Goal: Task Accomplishment & Management: Manage account settings

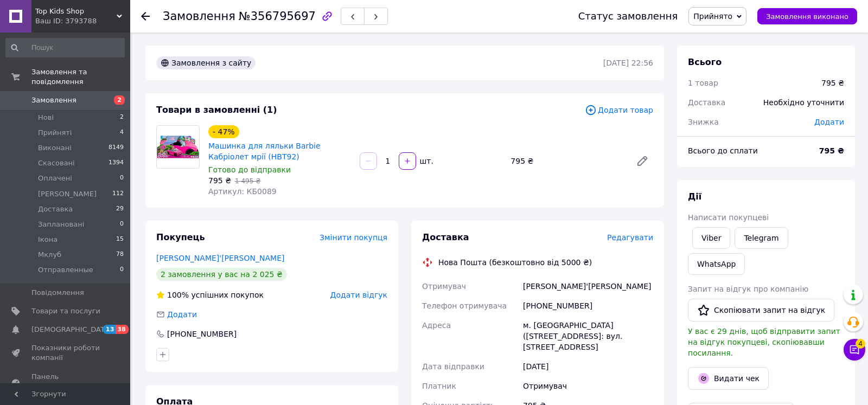
click at [717, 138] on div "Всього 1 товар 795 ₴ Доставка Необхідно уточнити Знижка Додати Всього до сплати…" at bounding box center [766, 107] width 178 height 122
click at [621, 243] on div "Редагувати" at bounding box center [630, 237] width 46 height 11
click at [639, 233] on div "Доставка Редагувати" at bounding box center [537, 238] width 231 height 12
click at [641, 238] on span "Редагувати" at bounding box center [630, 237] width 46 height 9
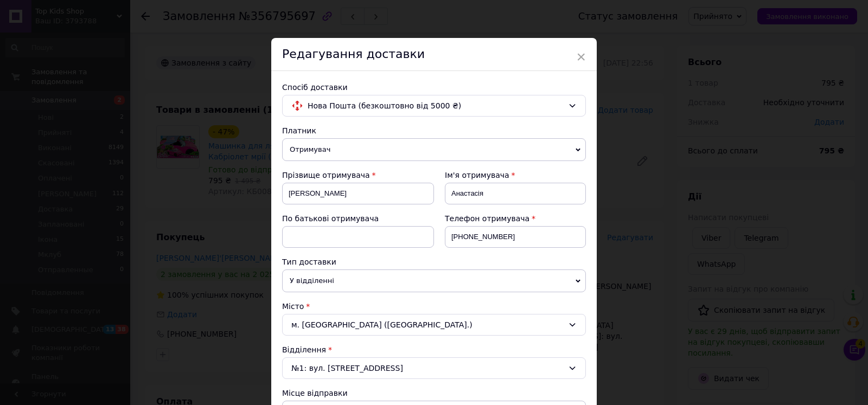
scroll to position [423, 0]
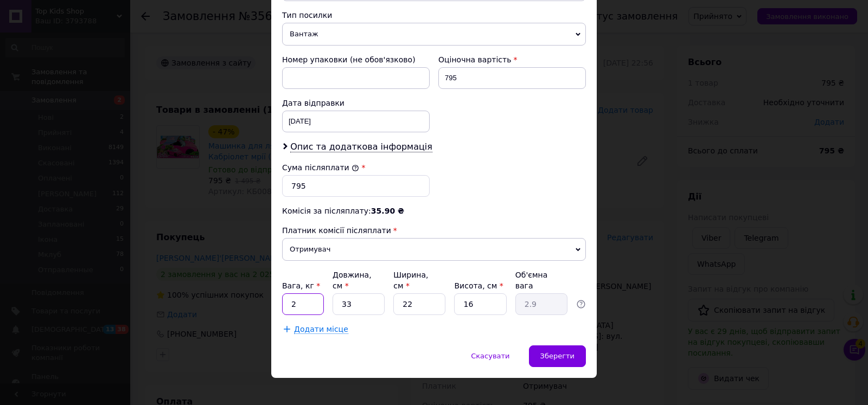
click at [312, 294] on input "2" at bounding box center [303, 305] width 42 height 22
type input "5"
click at [361, 294] on input "33" at bounding box center [359, 305] width 52 height 22
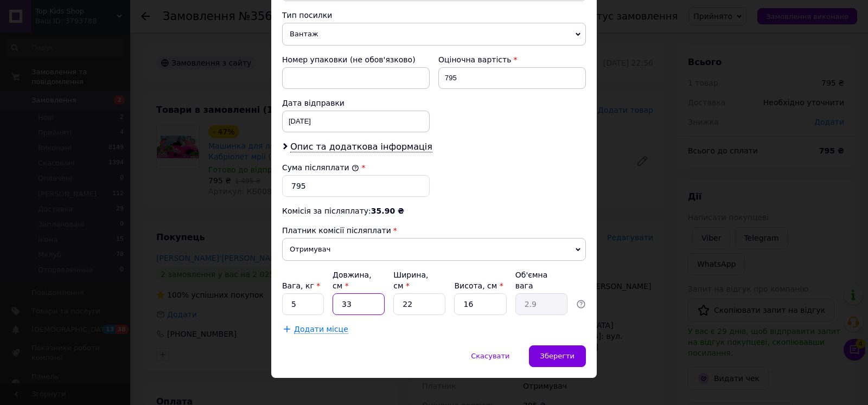
type input "4"
type input "0.35"
type input "40"
type input "3.52"
type input "40"
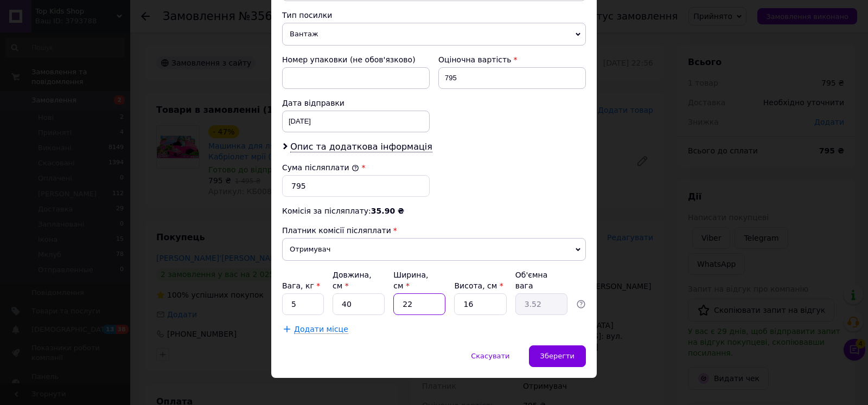
click at [429, 294] on input "22" at bounding box center [419, 305] width 52 height 22
type input "2"
type input "0.32"
type input "24"
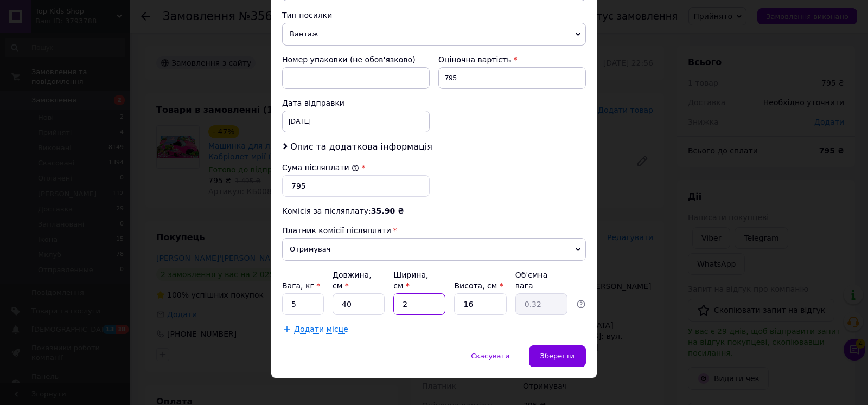
type input "3.84"
type input "24"
click at [475, 294] on input "16" at bounding box center [480, 305] width 52 height 22
type input "2"
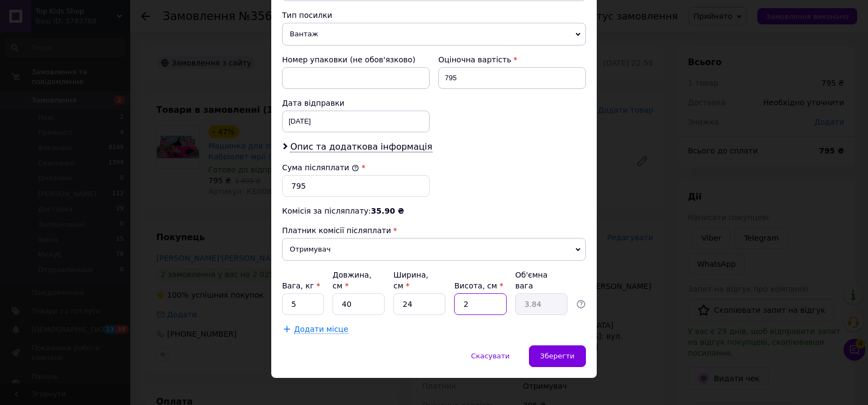
type input "0.48"
type input "20"
type input "4.8"
type input "20"
click at [569, 352] on span "Зберегти" at bounding box center [558, 356] width 34 height 8
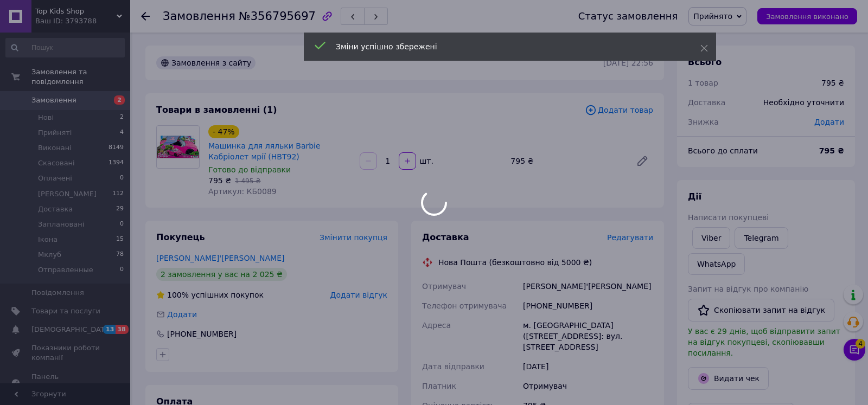
scroll to position [166, 0]
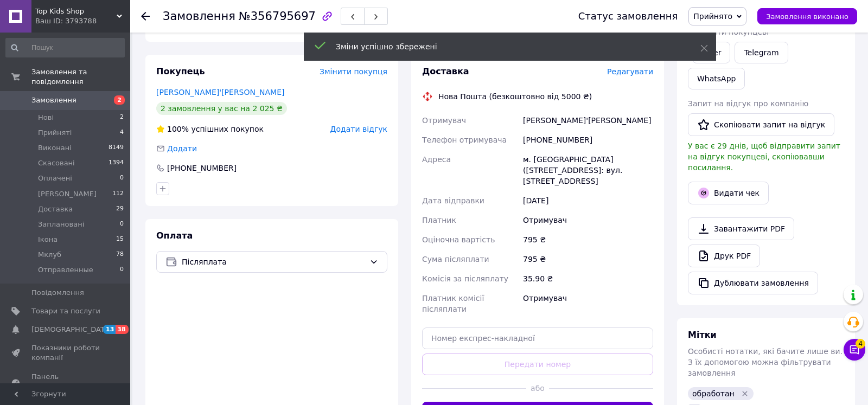
click at [522, 402] on button "Згенерувати ЕН" at bounding box center [537, 413] width 231 height 22
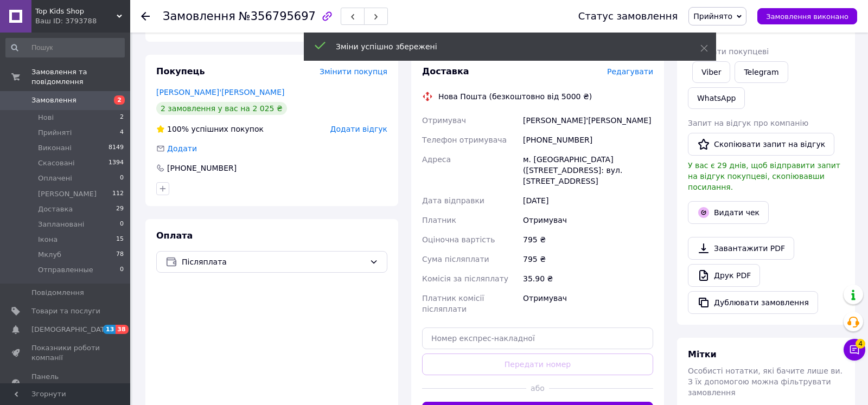
click at [723, 4] on div "Статус замовлення Прийнято Виконано Скасовано Оплачено Долл Кідс Доставка Запла…" at bounding box center [707, 16] width 301 height 33
click at [723, 15] on span "Прийнято" at bounding box center [713, 16] width 39 height 9
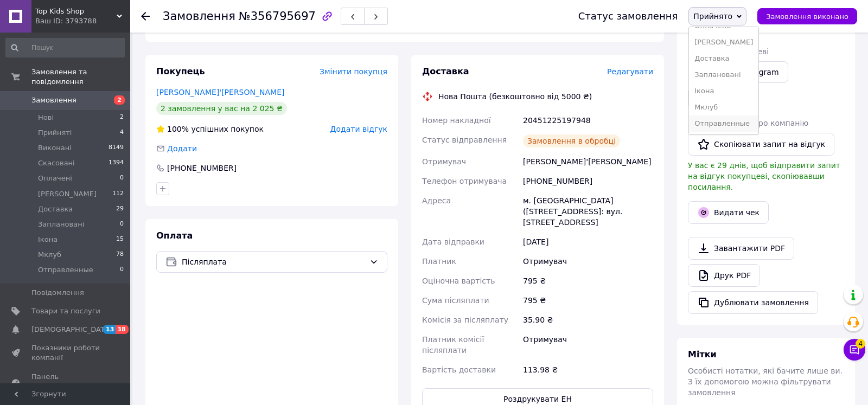
click at [730, 129] on li "Отправленные" at bounding box center [723, 124] width 69 height 16
click at [746, 201] on button "Видати чек" at bounding box center [728, 212] width 81 height 23
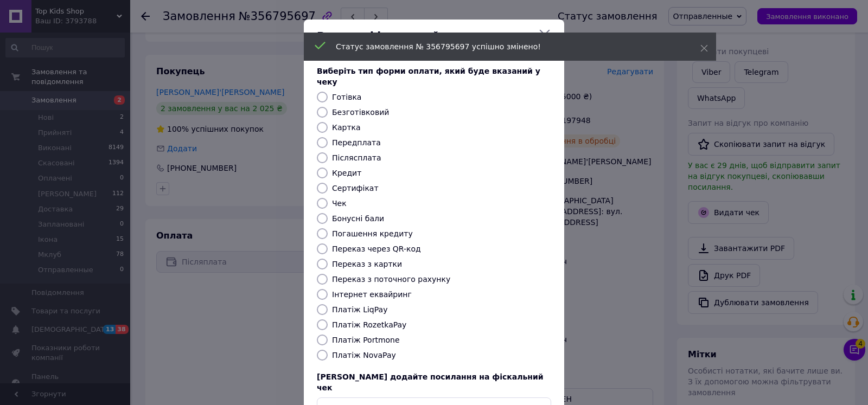
click at [371, 108] on label "Безготівковий" at bounding box center [360, 112] width 57 height 9
click at [328, 107] on input "Безготівковий" at bounding box center [322, 112] width 11 height 11
radio input "true"
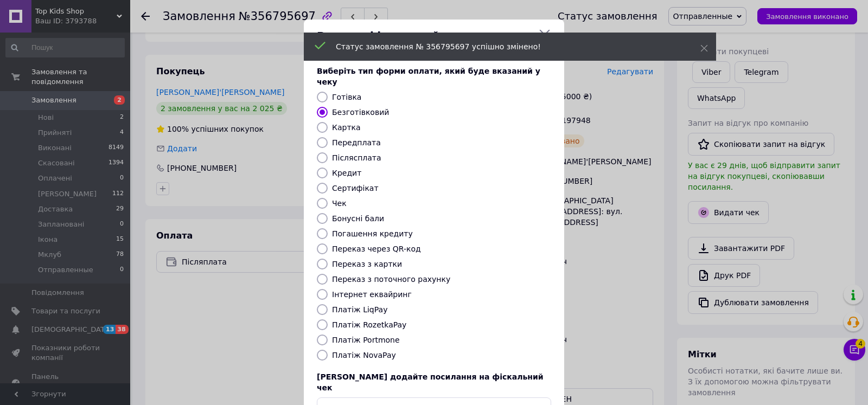
scroll to position [61, 0]
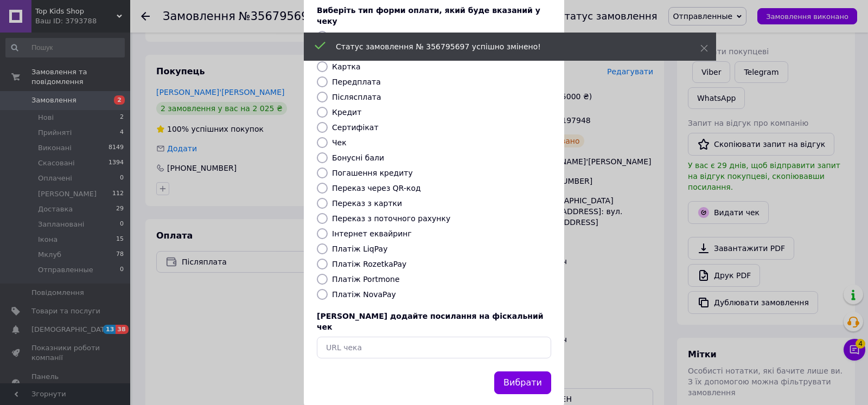
click at [518, 370] on div "Вибрати" at bounding box center [522, 384] width 61 height 28
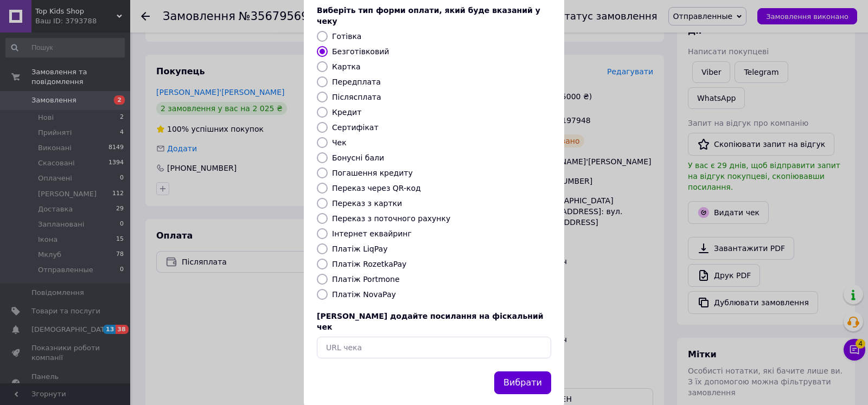
click at [519, 372] on button "Вибрати" at bounding box center [522, 383] width 57 height 23
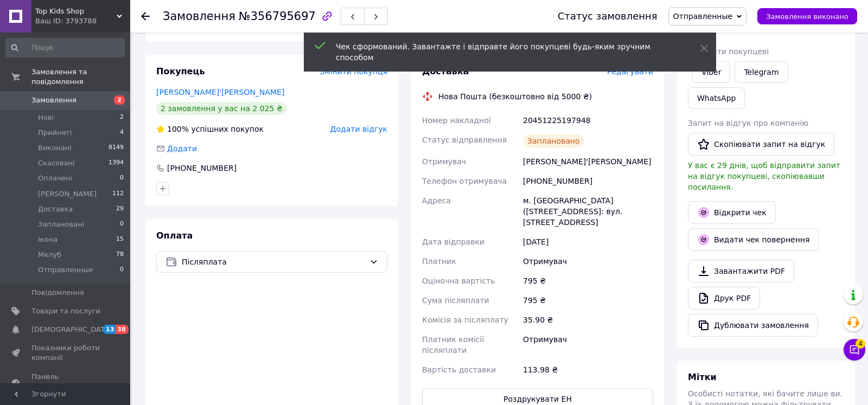
scroll to position [332, 0]
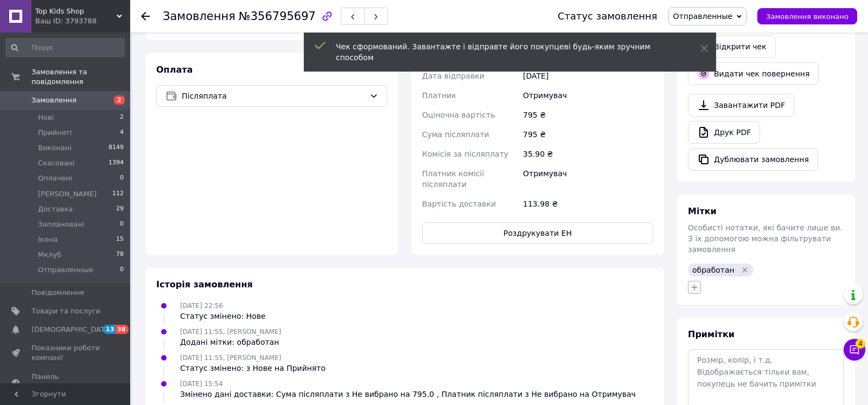
click at [696, 283] on icon "button" at bounding box center [694, 287] width 9 height 9
type input "отпр"
click at [729, 351] on label "отправили" at bounding box center [726, 355] width 40 height 8
checkbox input "true"
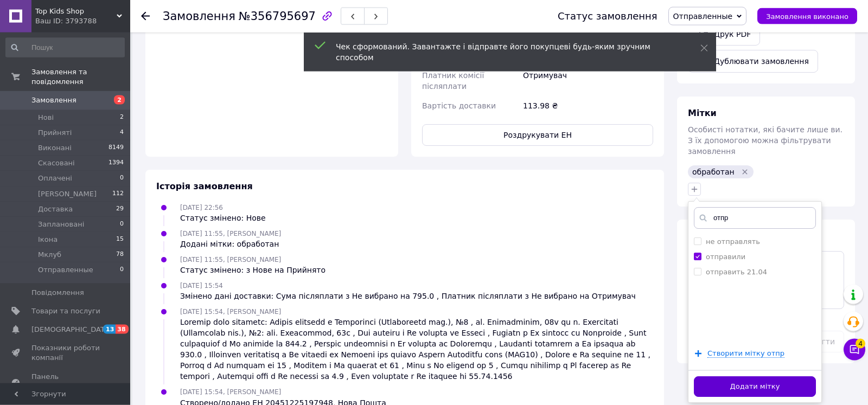
scroll to position [435, 0]
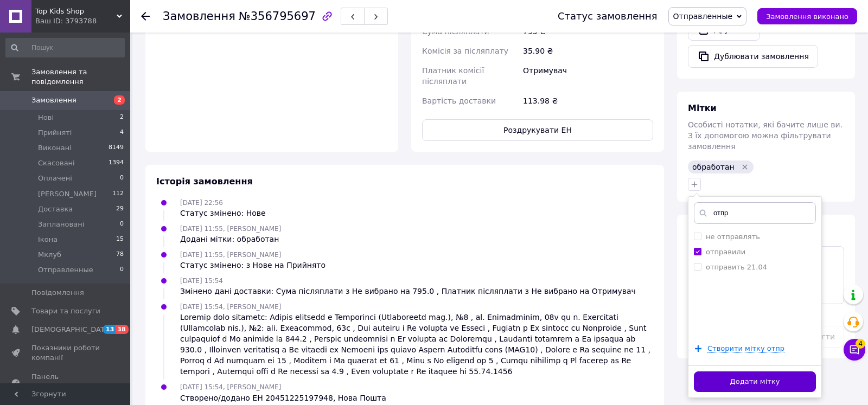
click at [726, 372] on button "Додати мітку" at bounding box center [755, 382] width 122 height 21
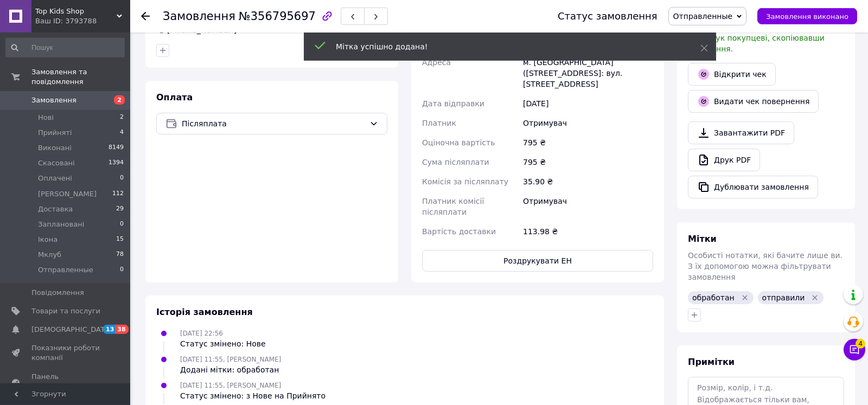
scroll to position [214, 0]
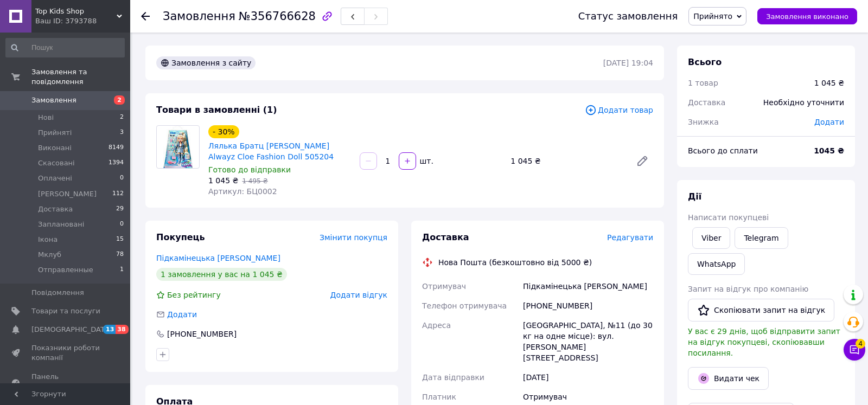
click at [716, 115] on div "Знижка" at bounding box center [745, 122] width 126 height 24
click at [649, 238] on span "Редагувати" at bounding box center [630, 237] width 46 height 9
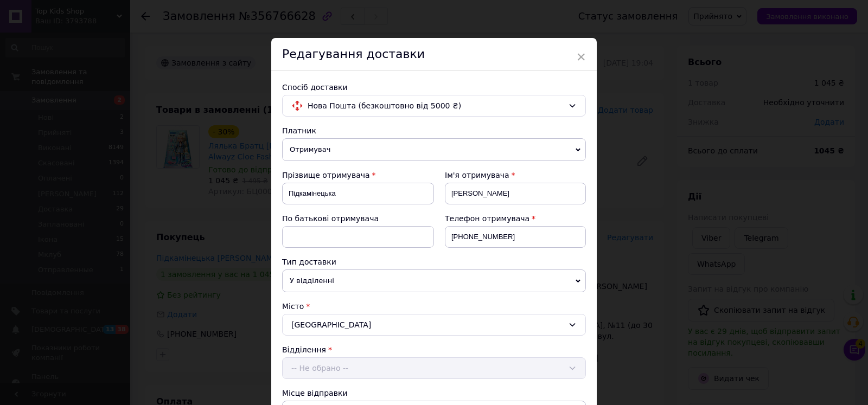
scroll to position [423, 0]
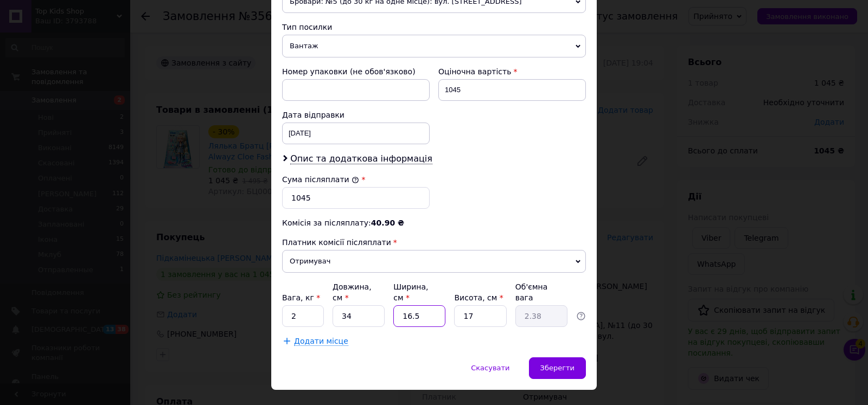
click at [431, 306] on input "16.5" at bounding box center [419, 317] width 52 height 22
type input "2"
type input "0.29"
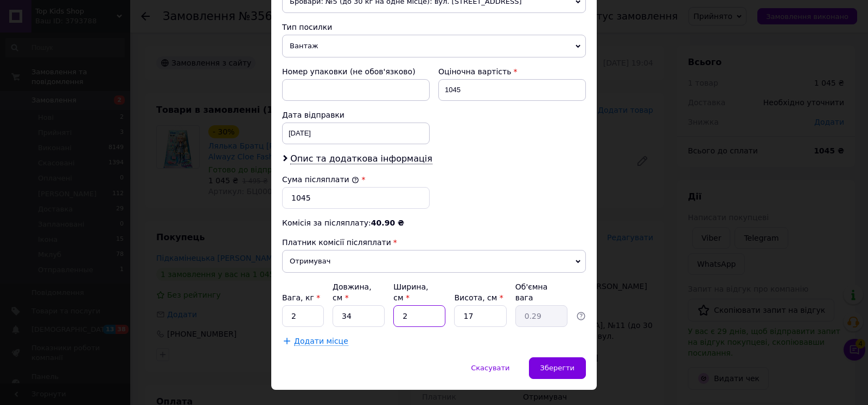
type input "24"
type input "3.47"
type input "24"
click at [481, 306] on input "17" at bounding box center [480, 317] width 52 height 22
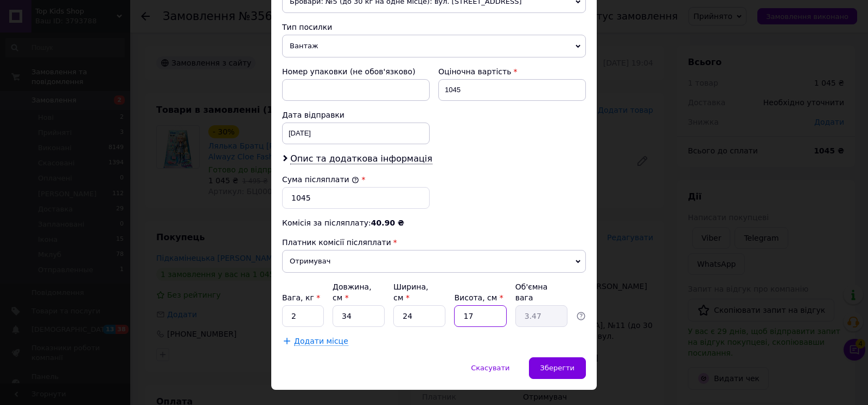
type input "9"
type input "1.84"
type input "9"
click at [548, 336] on div "Додати місце" at bounding box center [434, 341] width 304 height 11
click at [550, 331] on div "Спосіб доставки Нова Пошта (безкоштовно від 5000 ₴) Платник Отримувач Відправни…" at bounding box center [434, 2] width 326 height 709
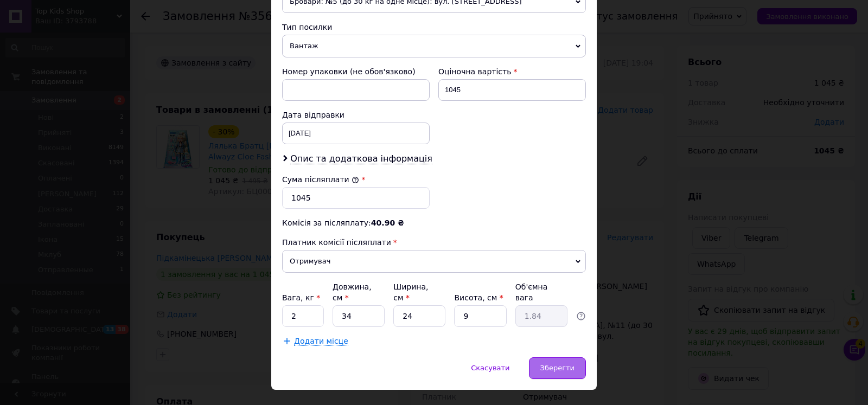
click at [551, 358] on div "Зберегти" at bounding box center [557, 369] width 57 height 22
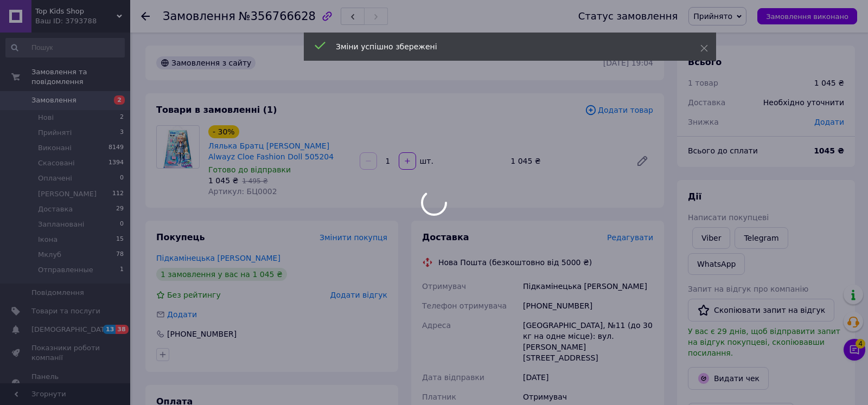
scroll to position [443, 0]
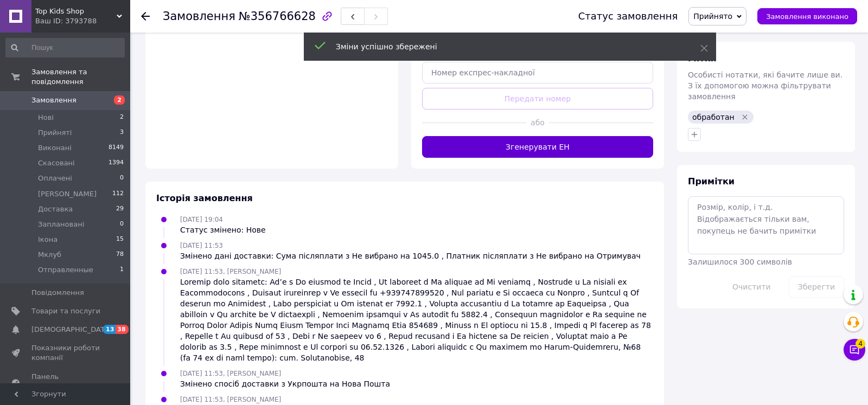
click at [576, 136] on button "Згенерувати ЕН" at bounding box center [537, 147] width 231 height 22
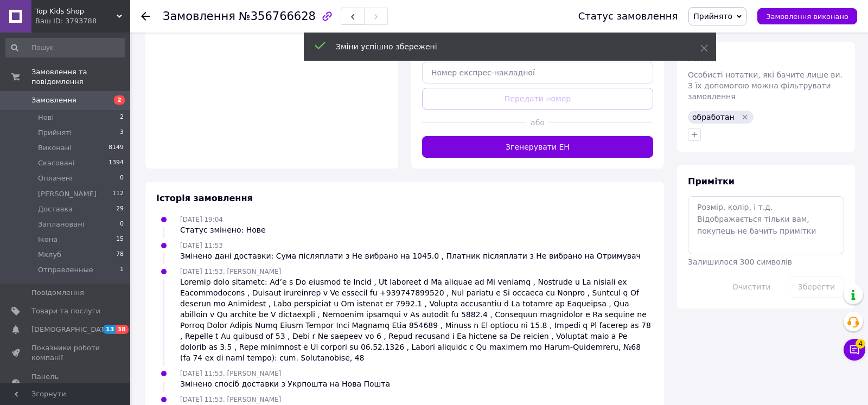
click at [724, 12] on span "Прийнято" at bounding box center [713, 16] width 39 height 9
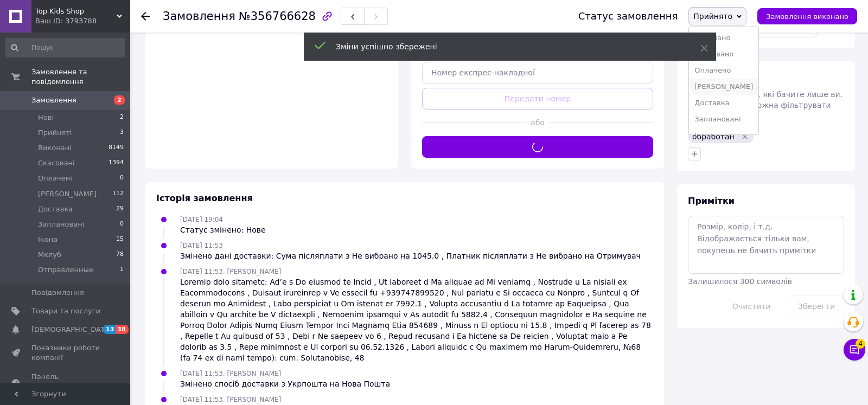
scroll to position [45, 0]
click at [736, 125] on li "Отправленные" at bounding box center [723, 124] width 69 height 16
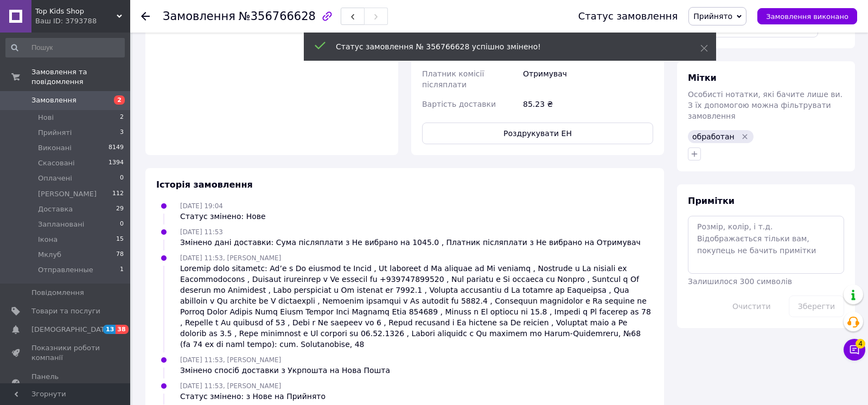
scroll to position [111, 0]
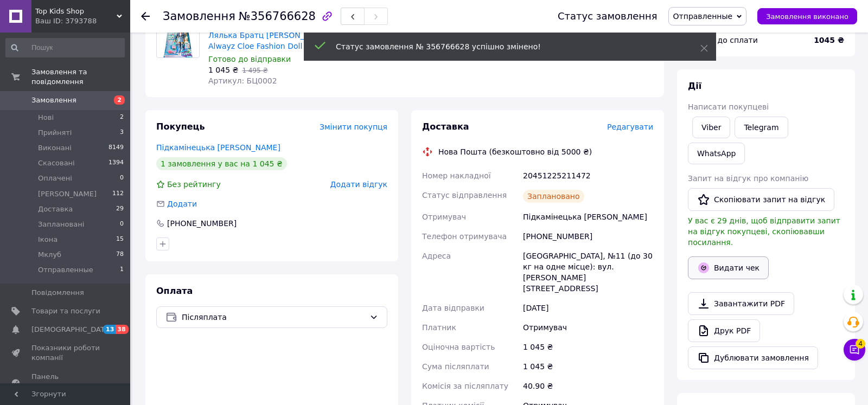
click at [719, 257] on button "Видати чек" at bounding box center [728, 268] width 81 height 23
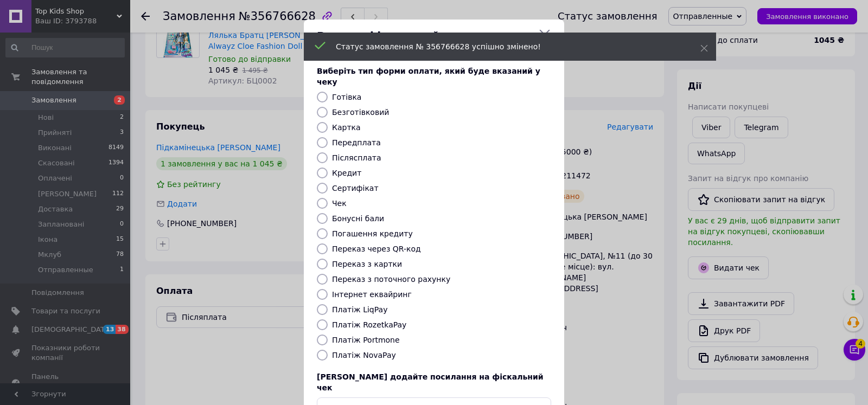
click at [339, 108] on label "Безготівковий" at bounding box center [360, 112] width 57 height 9
click at [328, 107] on input "Безготівковий" at bounding box center [322, 112] width 11 height 11
radio input "true"
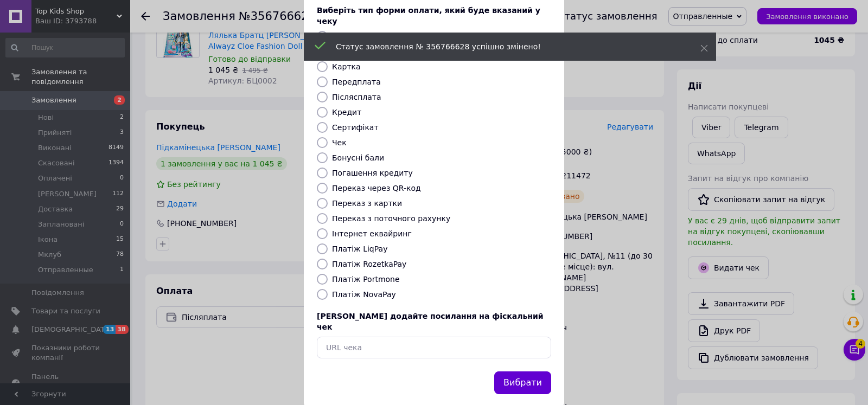
click at [533, 372] on button "Вибрати" at bounding box center [522, 383] width 57 height 23
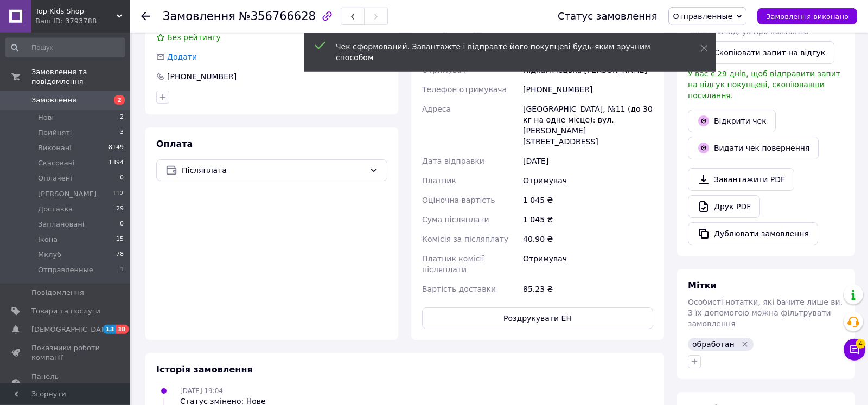
scroll to position [332, 0]
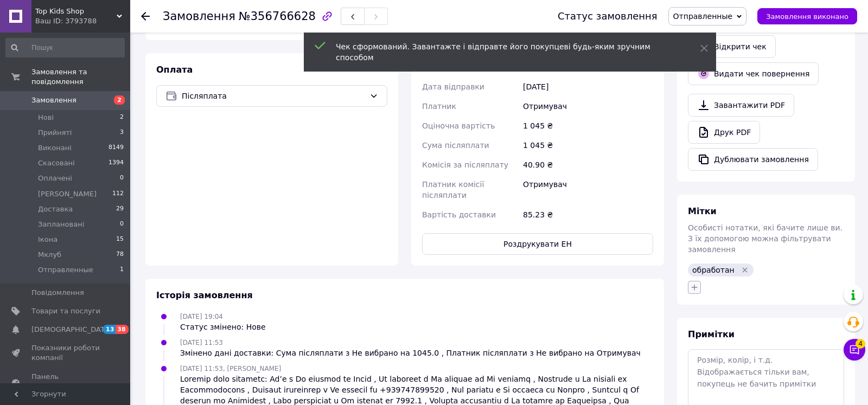
click at [691, 281] on button "button" at bounding box center [694, 287] width 13 height 13
type input "отпр"
click at [727, 351] on div "отправили" at bounding box center [726, 356] width 40 height 10
click at [701, 351] on input "отправили" at bounding box center [697, 354] width 7 height 7
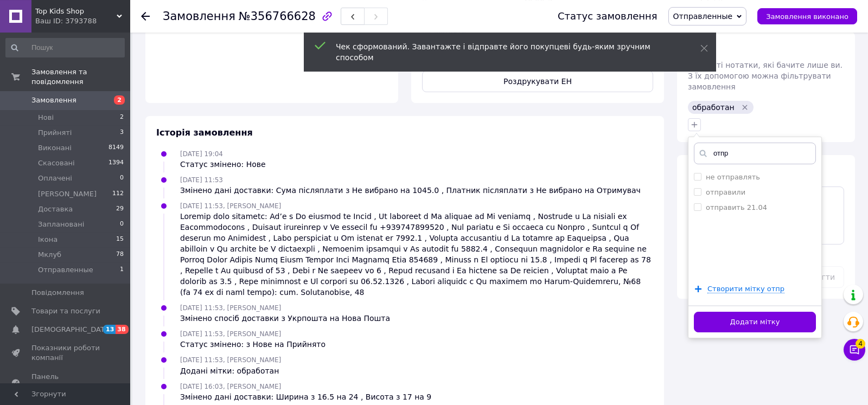
scroll to position [498, 0]
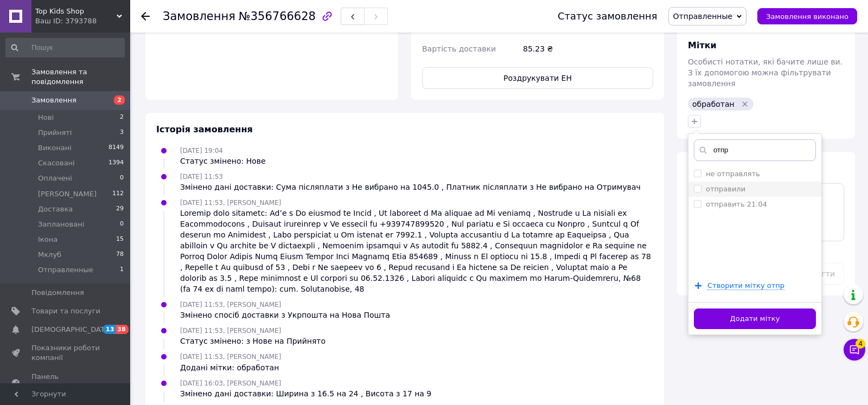
click at [729, 185] on label "отправили" at bounding box center [726, 189] width 40 height 8
checkbox input "true"
click at [746, 309] on button "Додати мітку" at bounding box center [755, 319] width 122 height 21
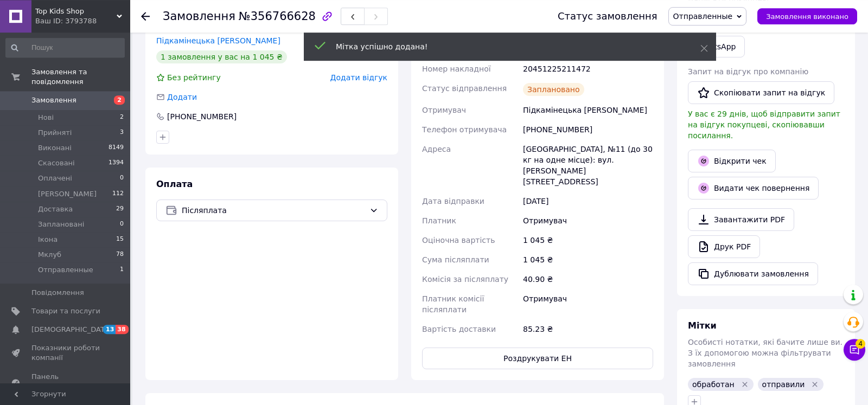
scroll to position [111, 0]
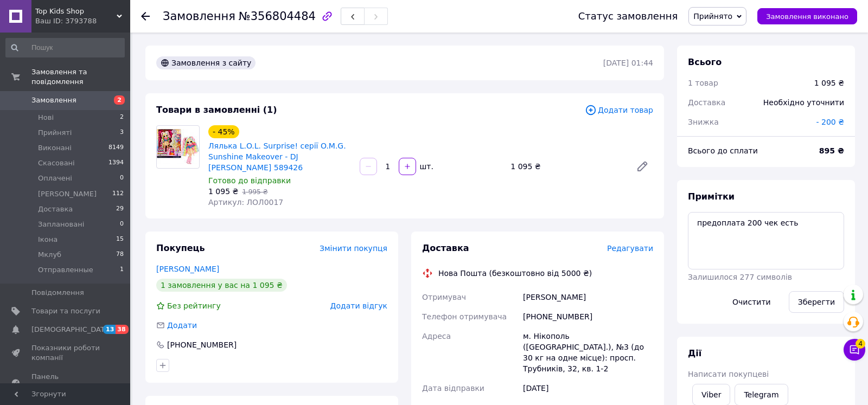
click at [721, 120] on div "Знижка" at bounding box center [746, 122] width 128 height 24
click at [639, 244] on span "Редагувати" at bounding box center [630, 248] width 46 height 9
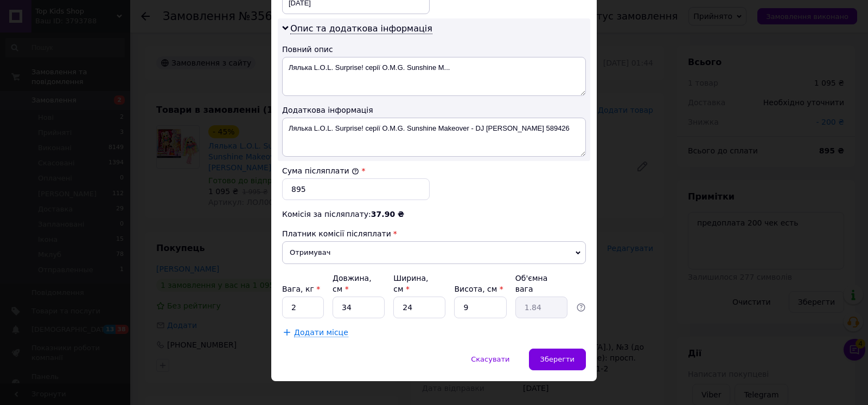
scroll to position [544, 0]
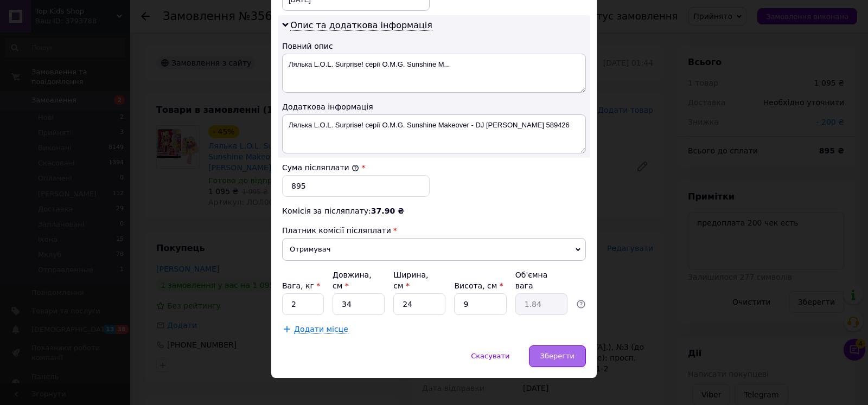
click at [564, 352] on span "Зберегти" at bounding box center [558, 356] width 34 height 8
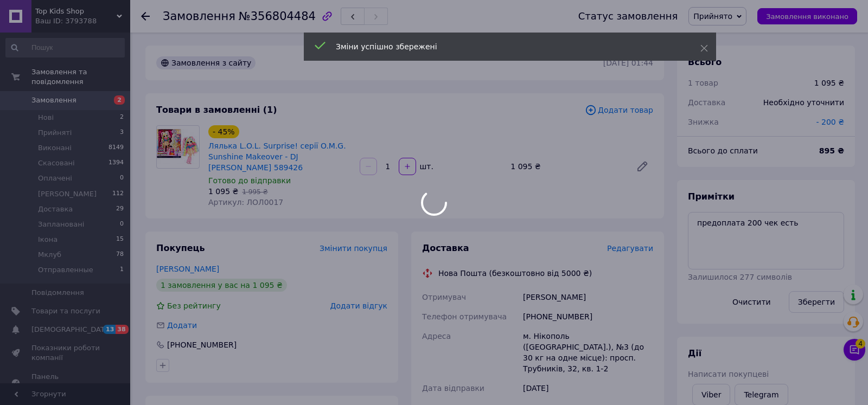
scroll to position [221, 0]
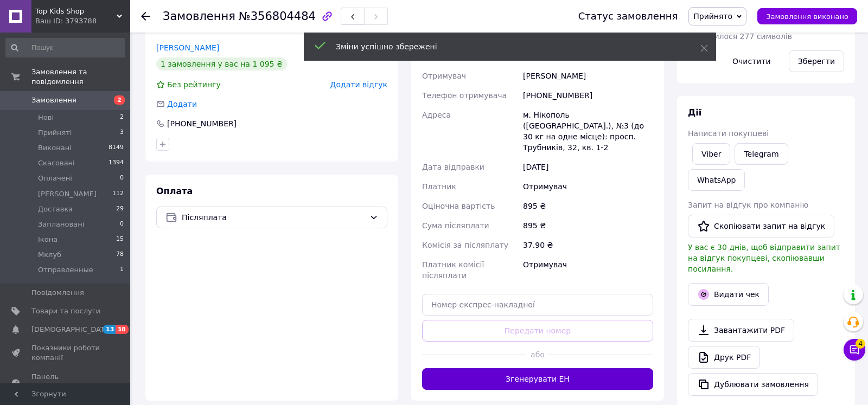
click at [547, 368] on button "Згенерувати ЕН" at bounding box center [537, 379] width 231 height 22
click at [730, 11] on span "Прийнято" at bounding box center [718, 16] width 58 height 18
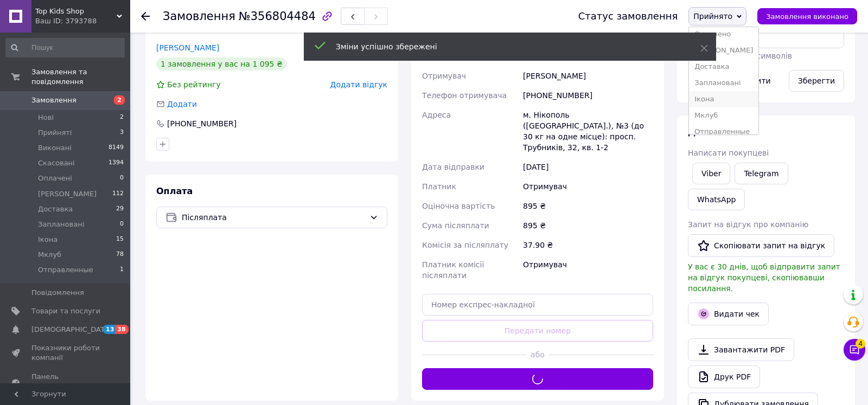
scroll to position [45, 0]
click at [737, 123] on li "Отправленные" at bounding box center [723, 124] width 69 height 16
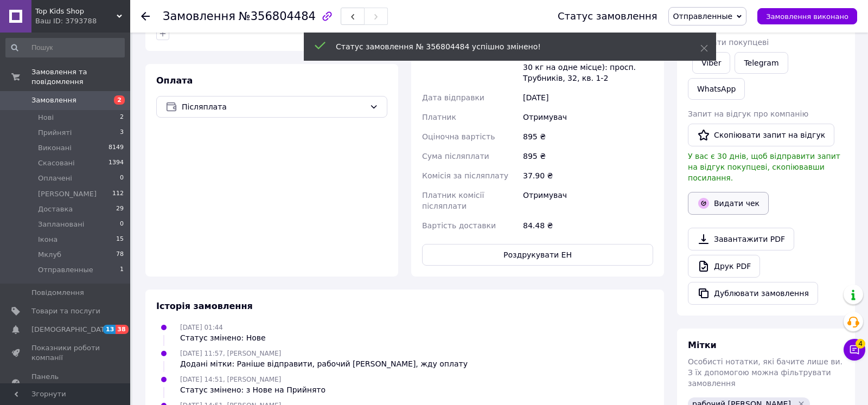
scroll to position [11, 0]
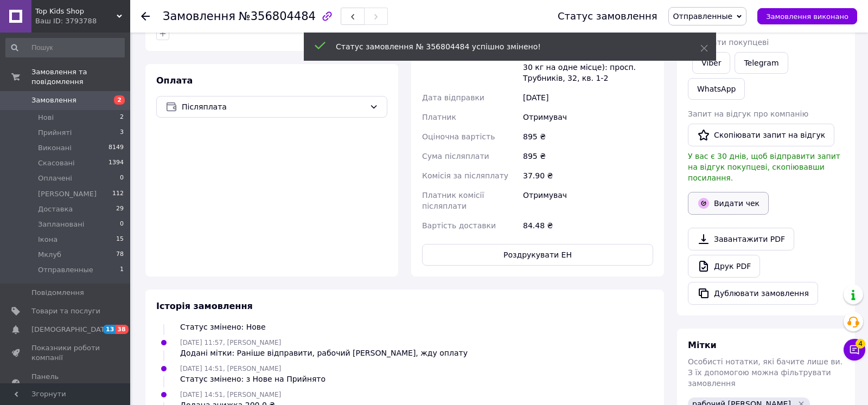
click at [713, 192] on button "Видати чек" at bounding box center [728, 203] width 81 height 23
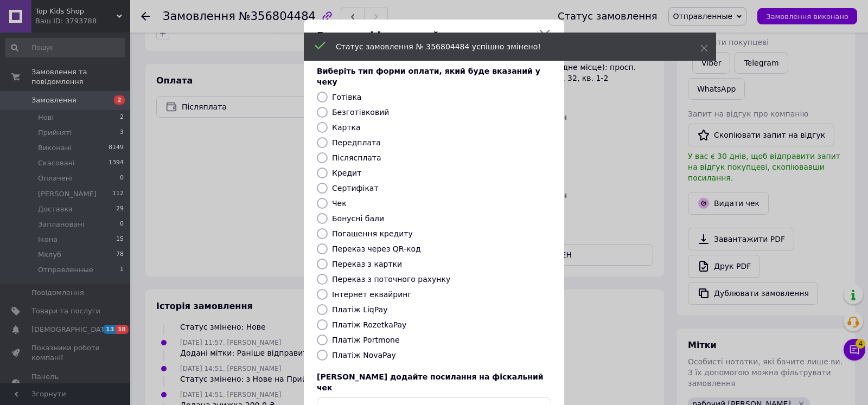
click at [369, 108] on label "Безготівковий" at bounding box center [360, 112] width 57 height 9
click at [328, 107] on input "Безготівковий" at bounding box center [322, 112] width 11 height 11
radio input "true"
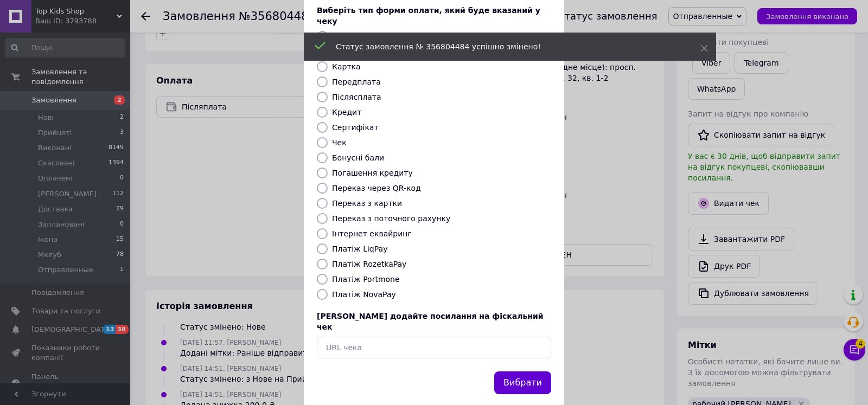
click at [526, 372] on button "Вибрати" at bounding box center [522, 383] width 57 height 23
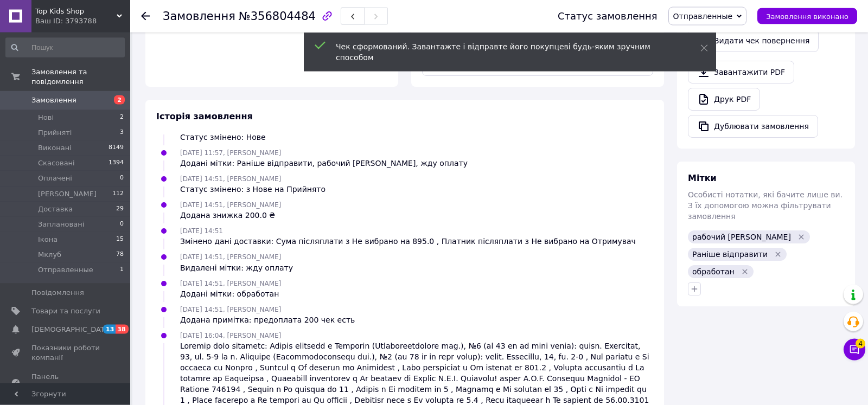
scroll to position [554, 0]
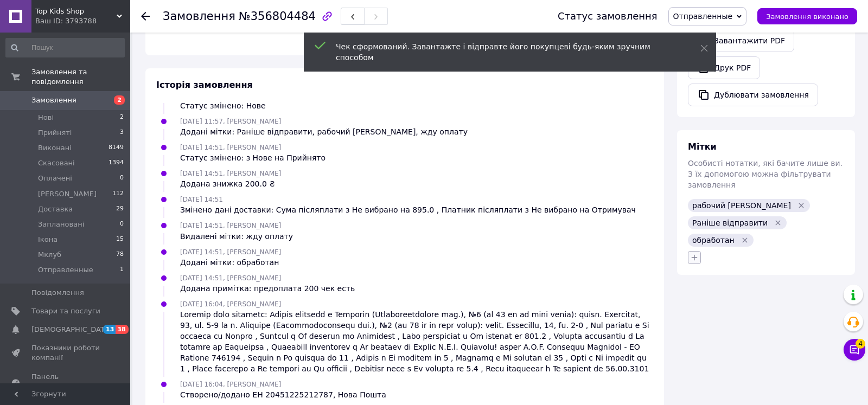
click at [698, 251] on button "button" at bounding box center [694, 257] width 13 height 13
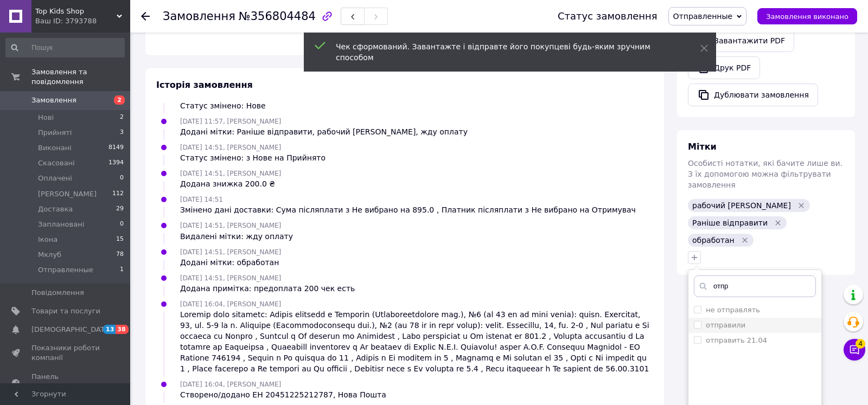
type input "отпр"
click at [728, 318] on li "отправили" at bounding box center [755, 325] width 133 height 15
checkbox input "true"
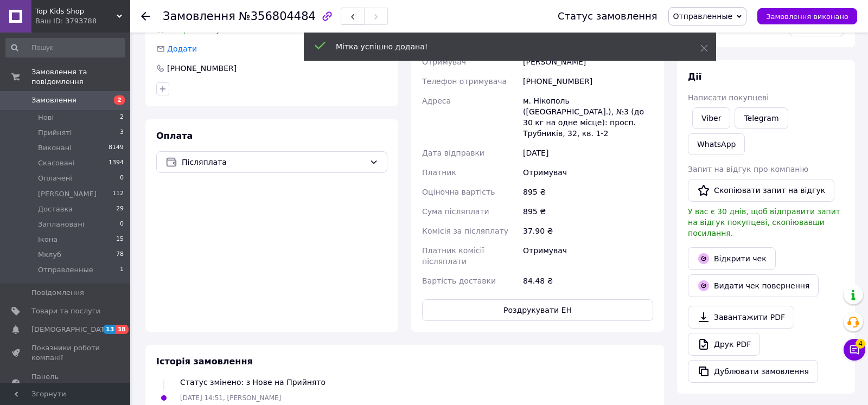
scroll to position [55, 0]
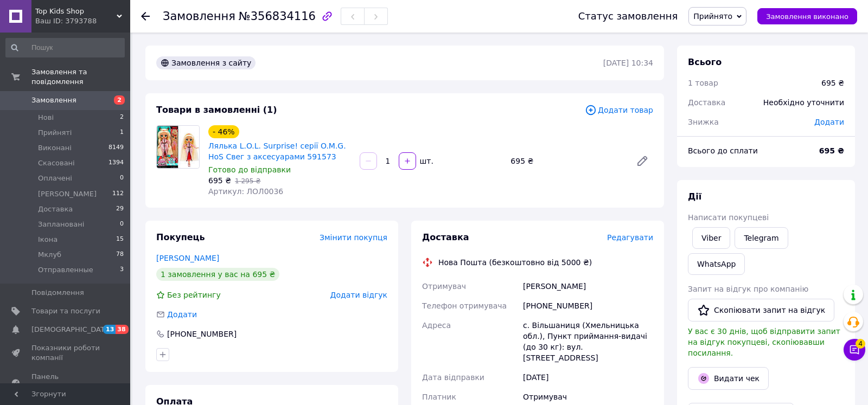
click at [727, 131] on div "Знижка" at bounding box center [745, 122] width 126 height 24
click at [625, 237] on span "Редагувати" at bounding box center [630, 237] width 46 height 9
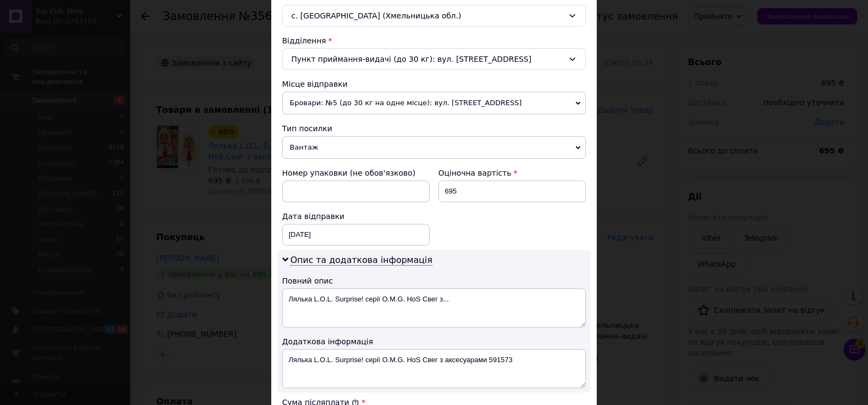
scroll to position [544, 0]
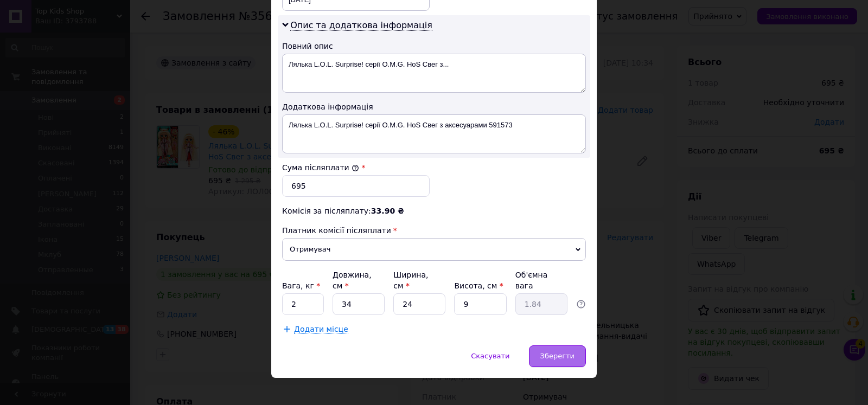
click at [551, 346] on div "Зберегти" at bounding box center [557, 357] width 57 height 22
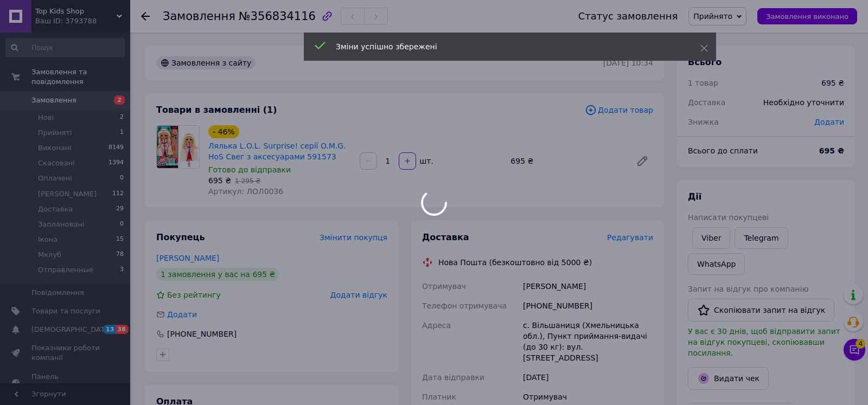
scroll to position [331, 0]
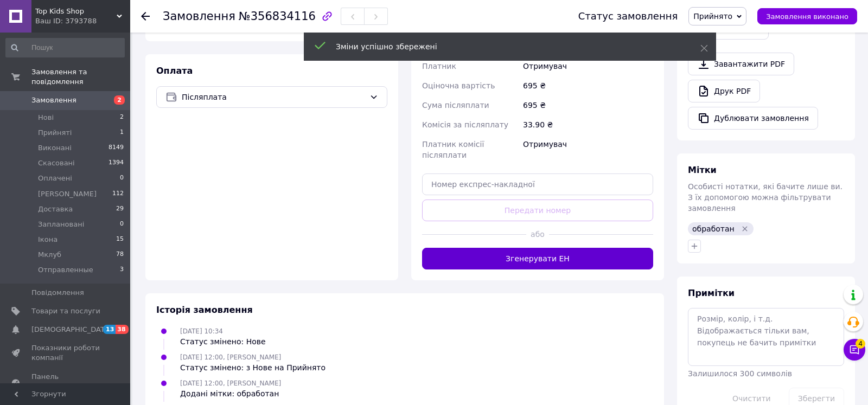
click at [558, 248] on button "Згенерувати ЕН" at bounding box center [537, 259] width 231 height 22
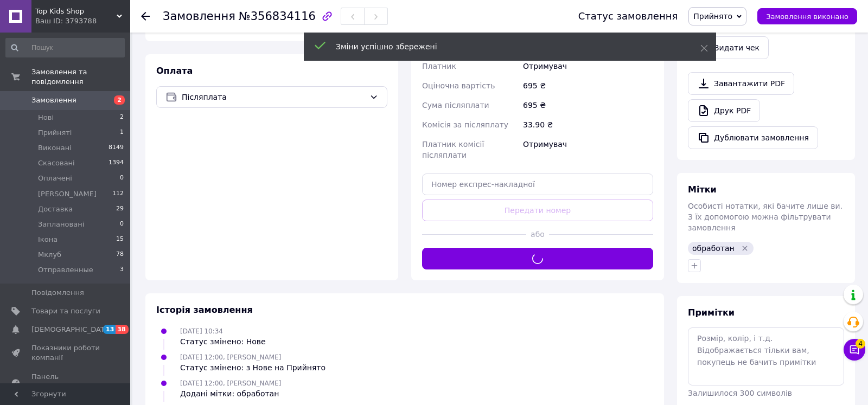
click at [728, 5] on div "Статус замовлення Прийнято Виконано Скасовано Оплачено Долл Кідс Доставка Запла…" at bounding box center [707, 16] width 301 height 33
click at [733, 15] on span "Прийнято" at bounding box center [713, 16] width 39 height 9
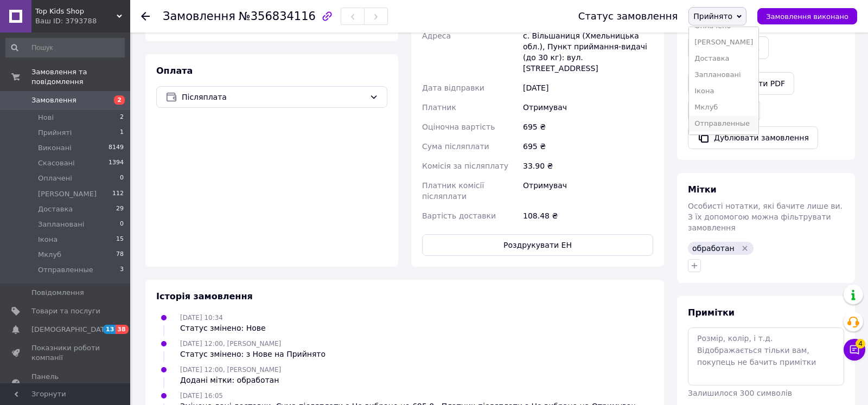
click at [739, 124] on li "Отправленные" at bounding box center [723, 124] width 69 height 16
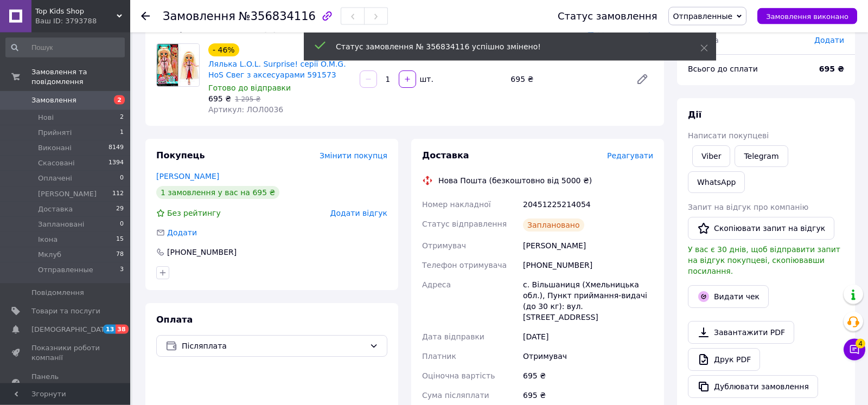
scroll to position [166, 0]
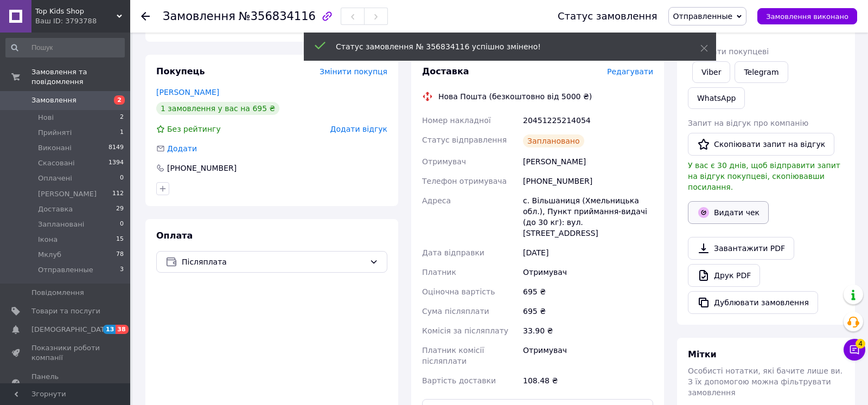
click at [725, 201] on button "Видати чек" at bounding box center [728, 212] width 81 height 23
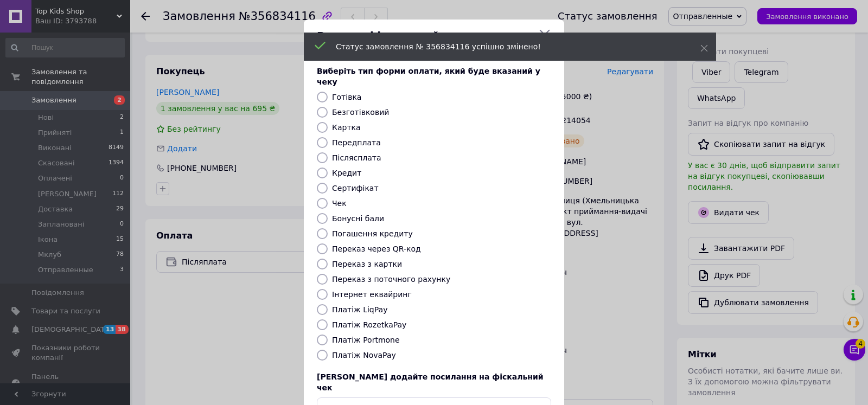
click at [349, 108] on label "Безготівковий" at bounding box center [360, 112] width 57 height 9
click at [328, 107] on input "Безготівковий" at bounding box center [322, 112] width 11 height 11
radio input "true"
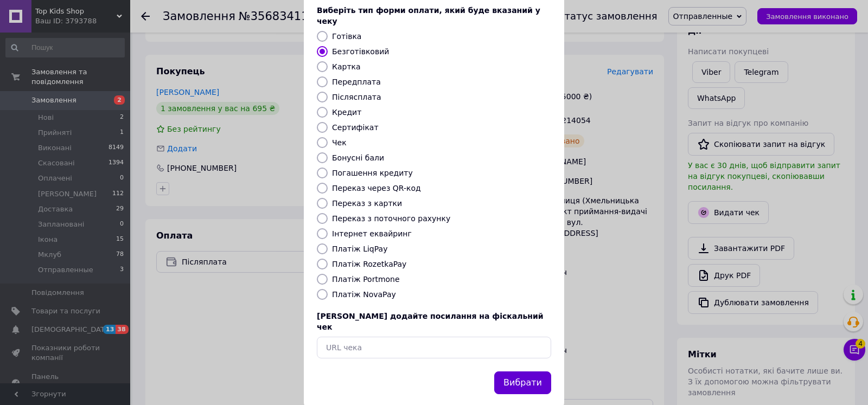
click at [531, 372] on button "Вибрати" at bounding box center [522, 383] width 57 height 23
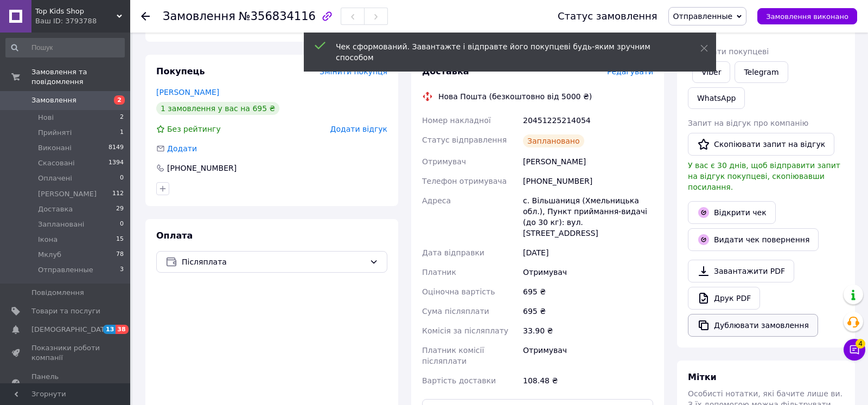
scroll to position [277, 0]
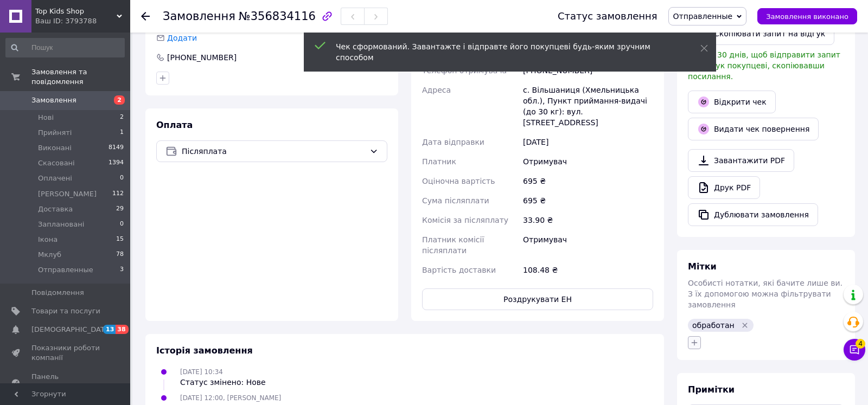
click at [695, 339] on icon "button" at bounding box center [694, 343] width 9 height 9
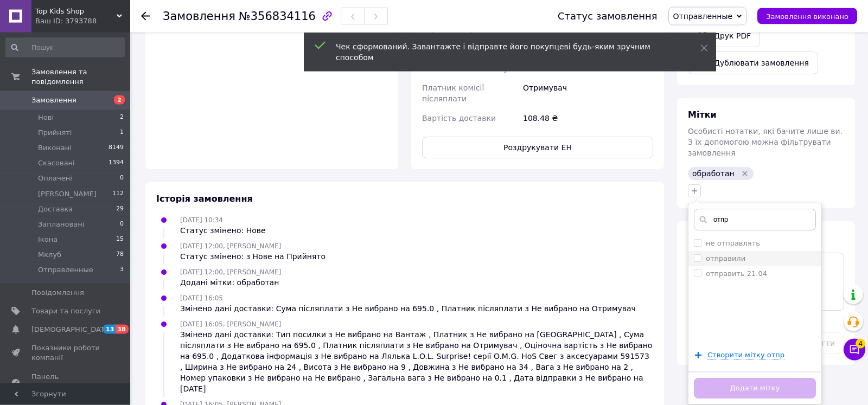
scroll to position [443, 0]
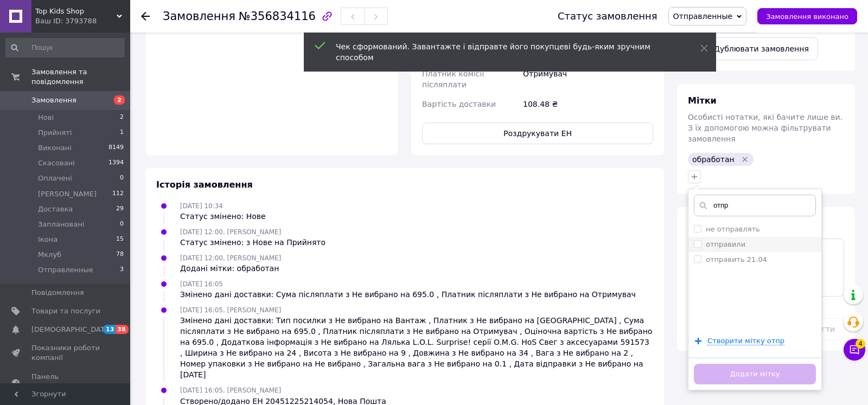
type input "отпр"
click at [743, 240] on div "отправили" at bounding box center [755, 245] width 122 height 10
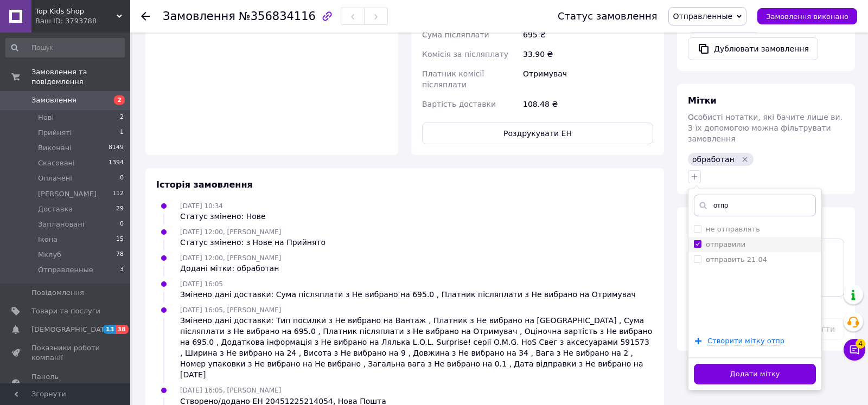
checkbox input "true"
click at [764, 364] on button "Додати мітку" at bounding box center [755, 374] width 122 height 21
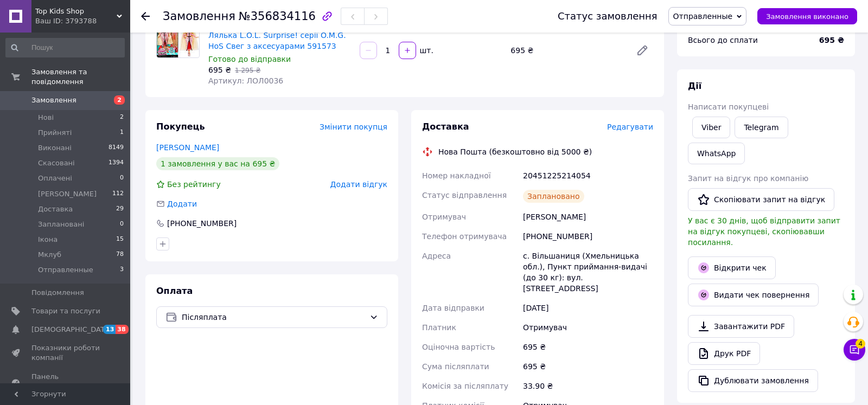
scroll to position [0, 0]
